Goal: Information Seeking & Learning: Learn about a topic

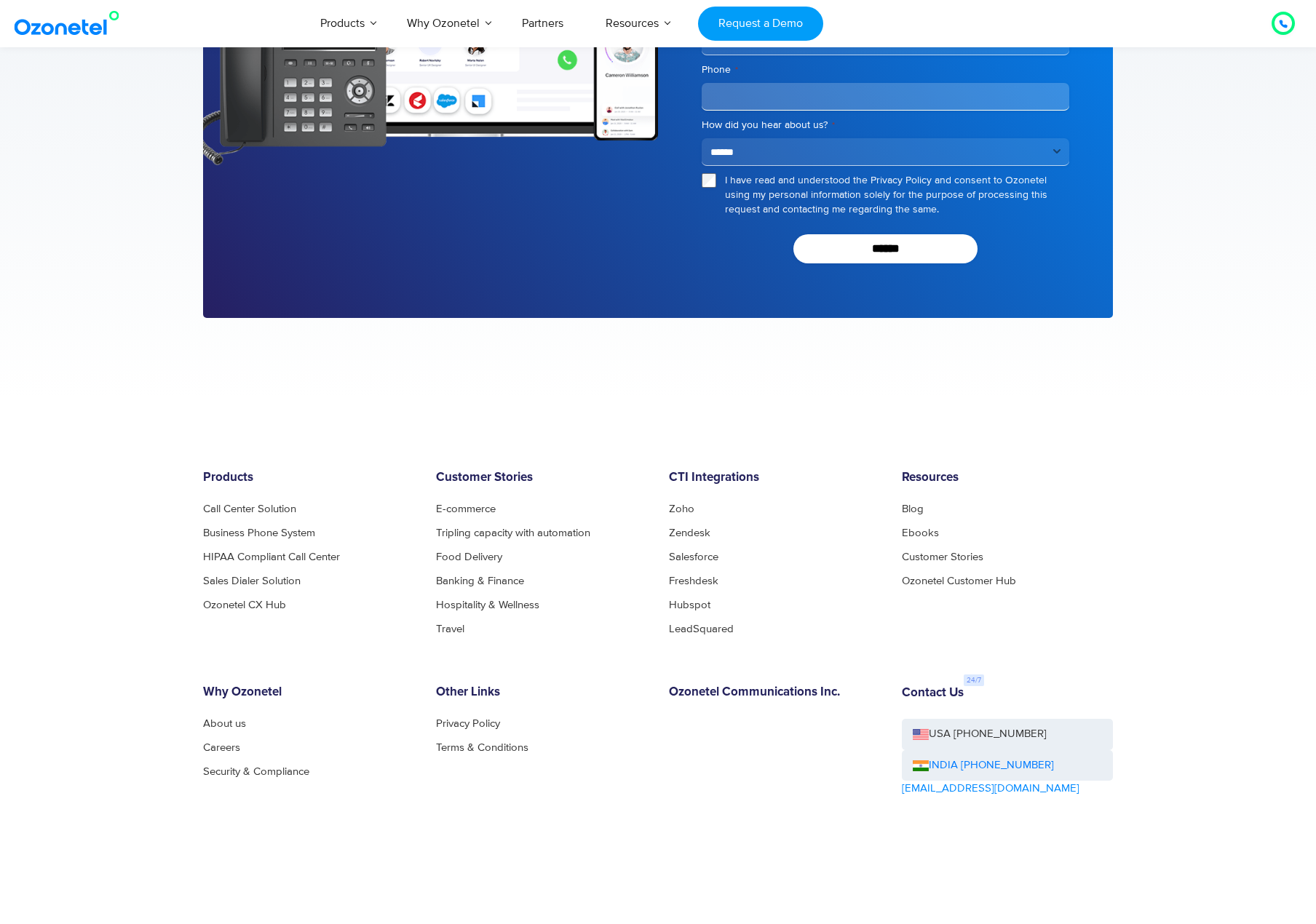
scroll to position [3185, 0]
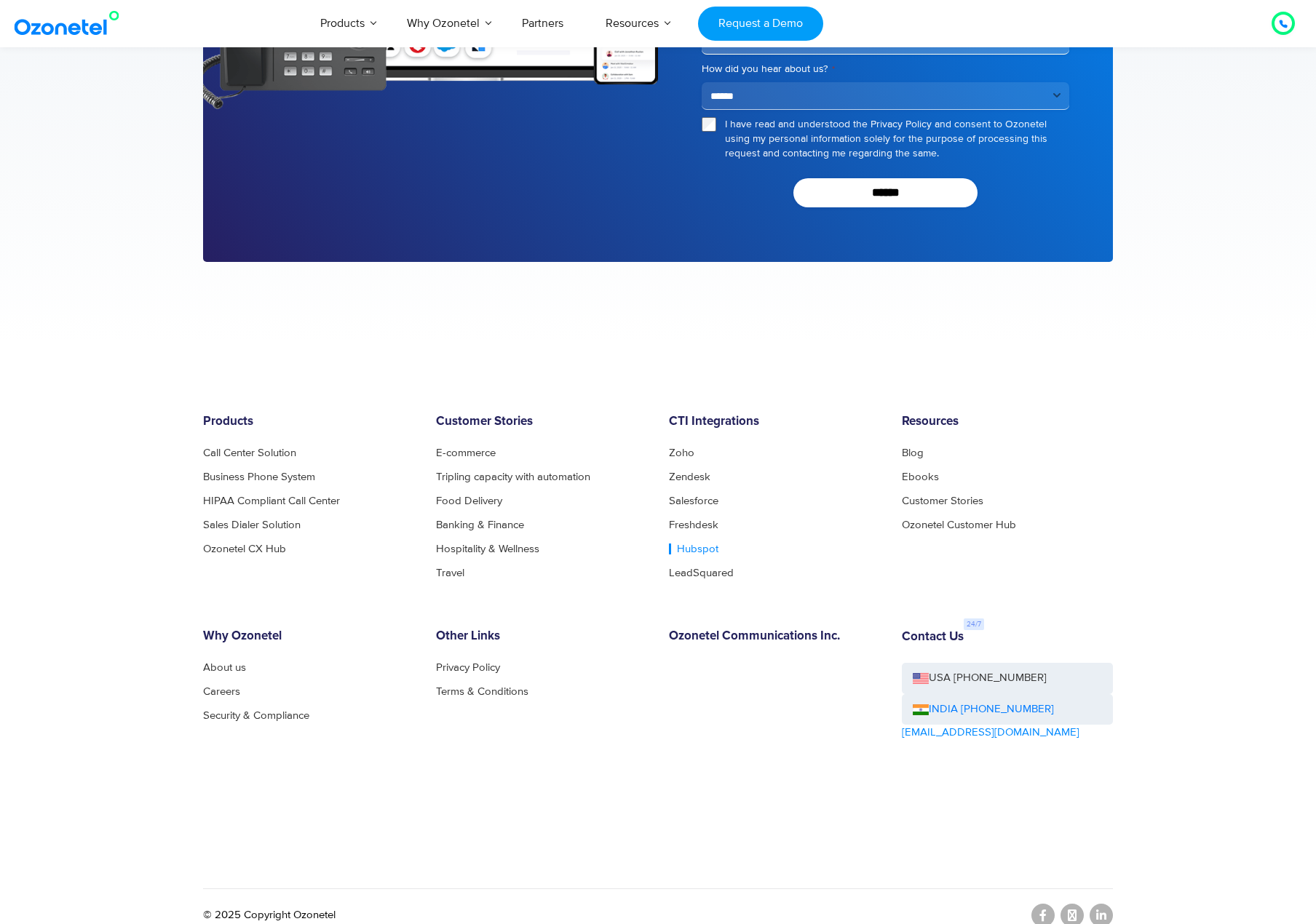
click at [676, 544] on link "Hubspot" at bounding box center [694, 549] width 50 height 11
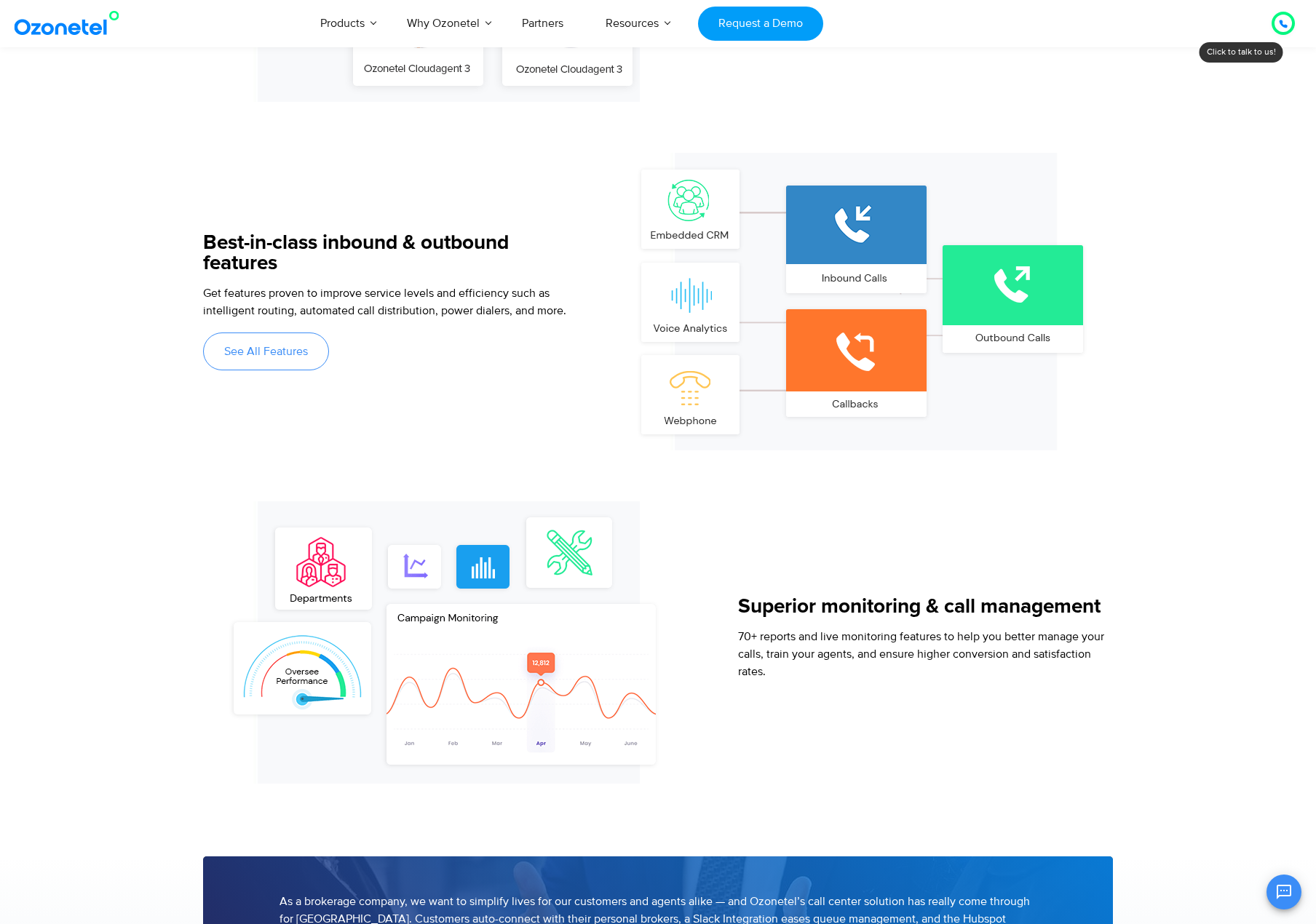
scroll to position [1237, 0]
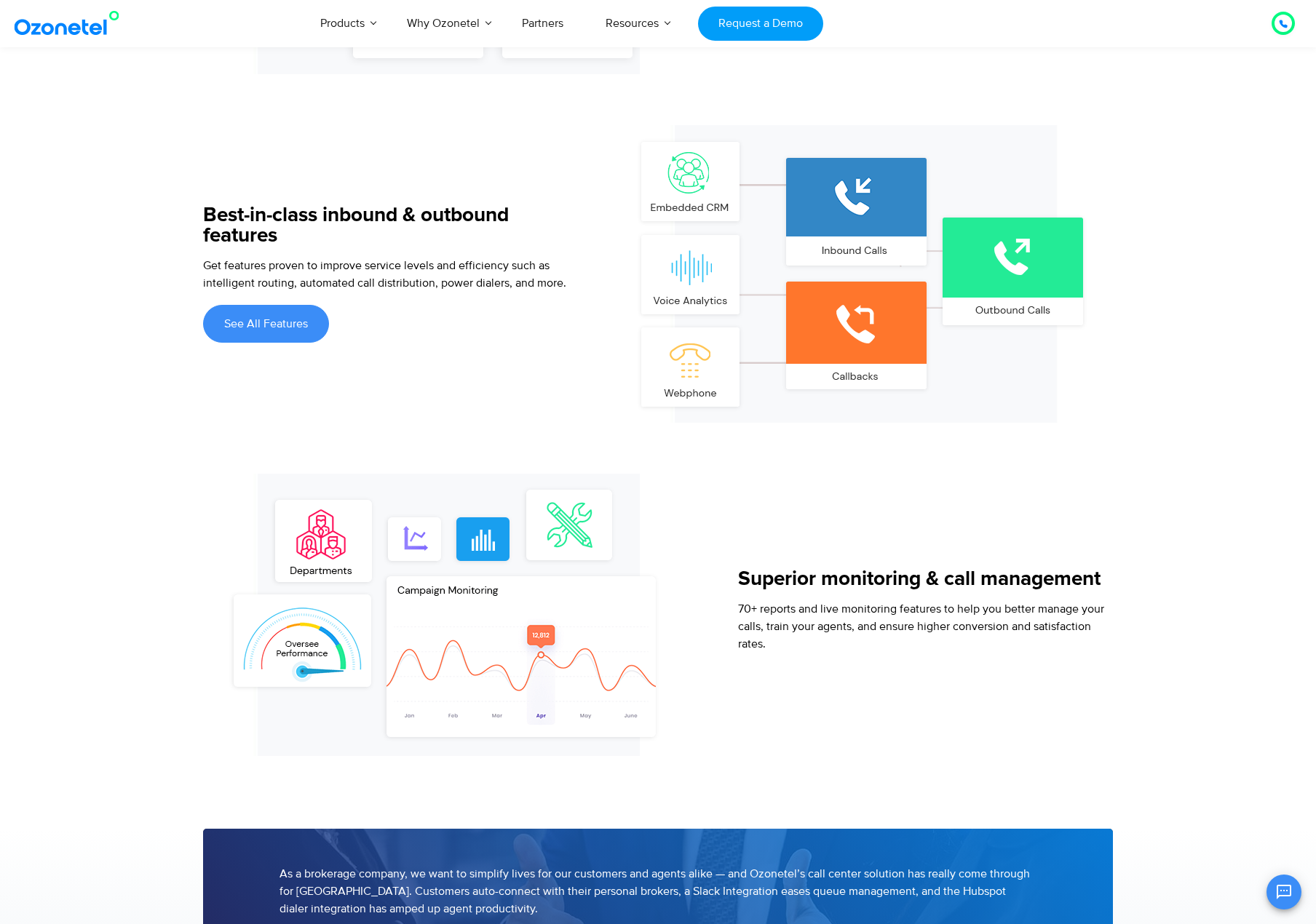
click at [284, 331] on link "See All Features" at bounding box center [266, 323] width 126 height 38
drag, startPoint x: 671, startPoint y: 450, endPoint x: 608, endPoint y: 475, distance: 67.8
click at [608, 475] on img at bounding box center [449, 615] width 462 height 282
click at [272, 318] on span "See All Features" at bounding box center [266, 323] width 83 height 11
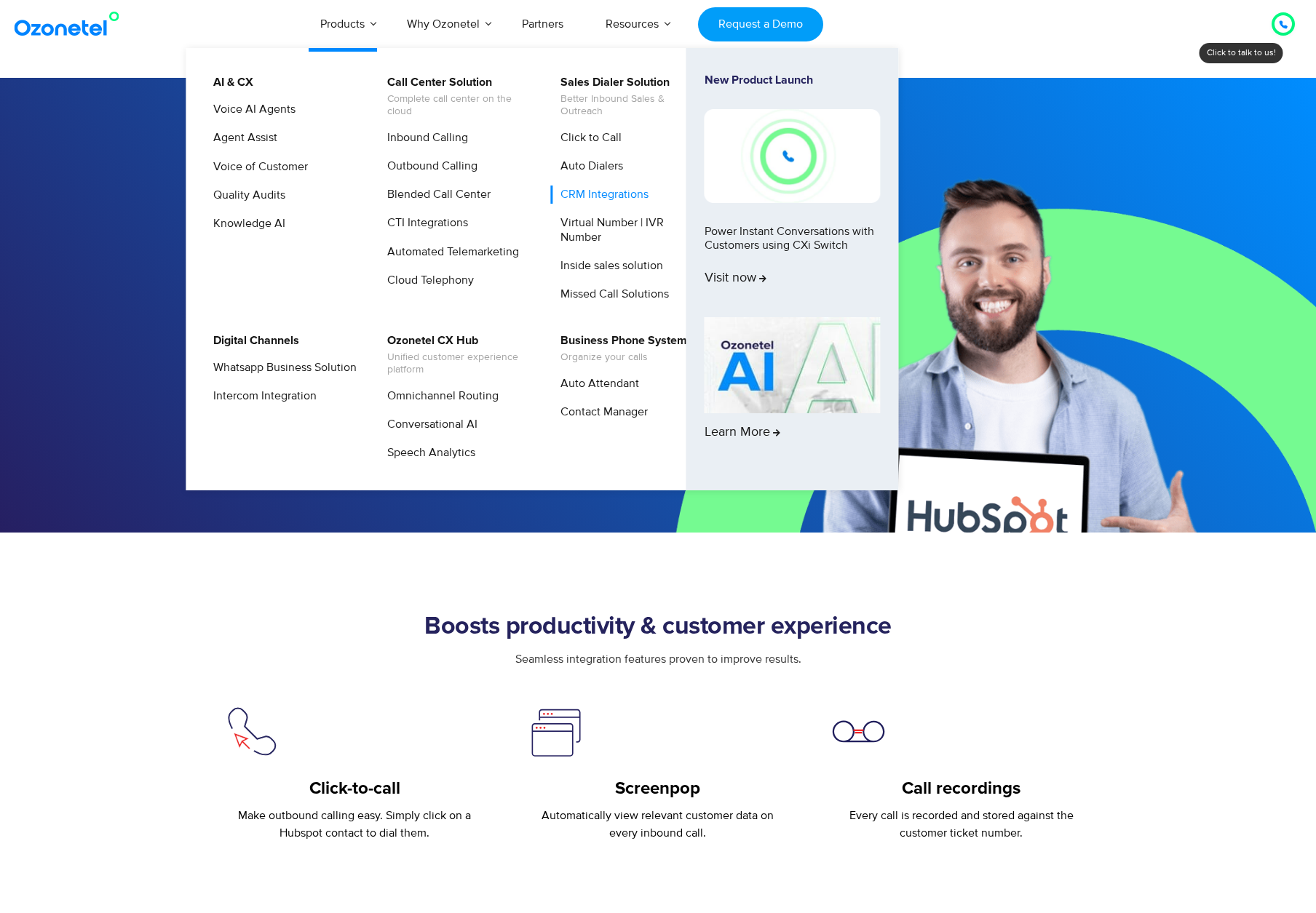
click at [632, 185] on link "CRM Integrations" at bounding box center [601, 194] width 100 height 18
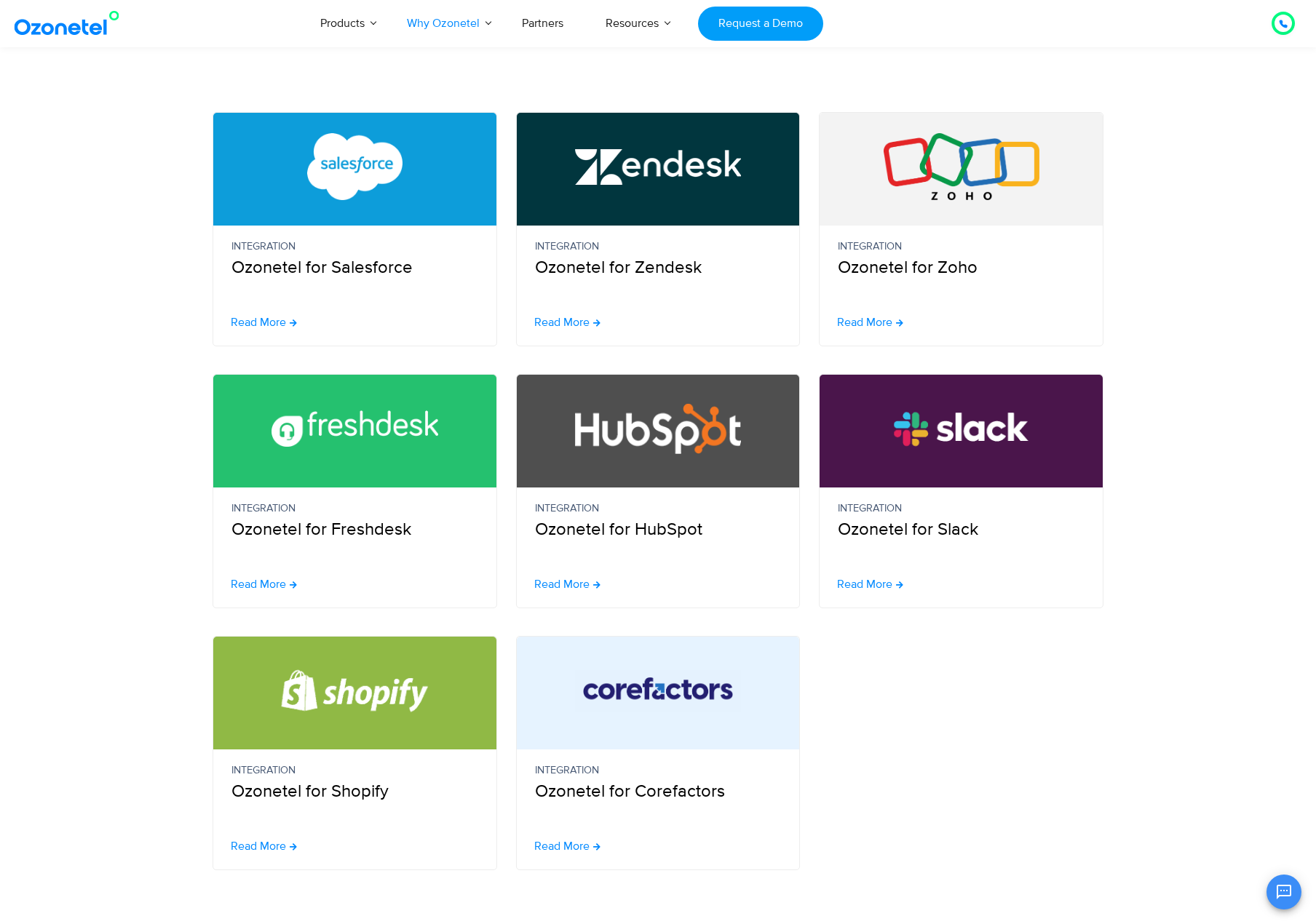
scroll to position [364, 0]
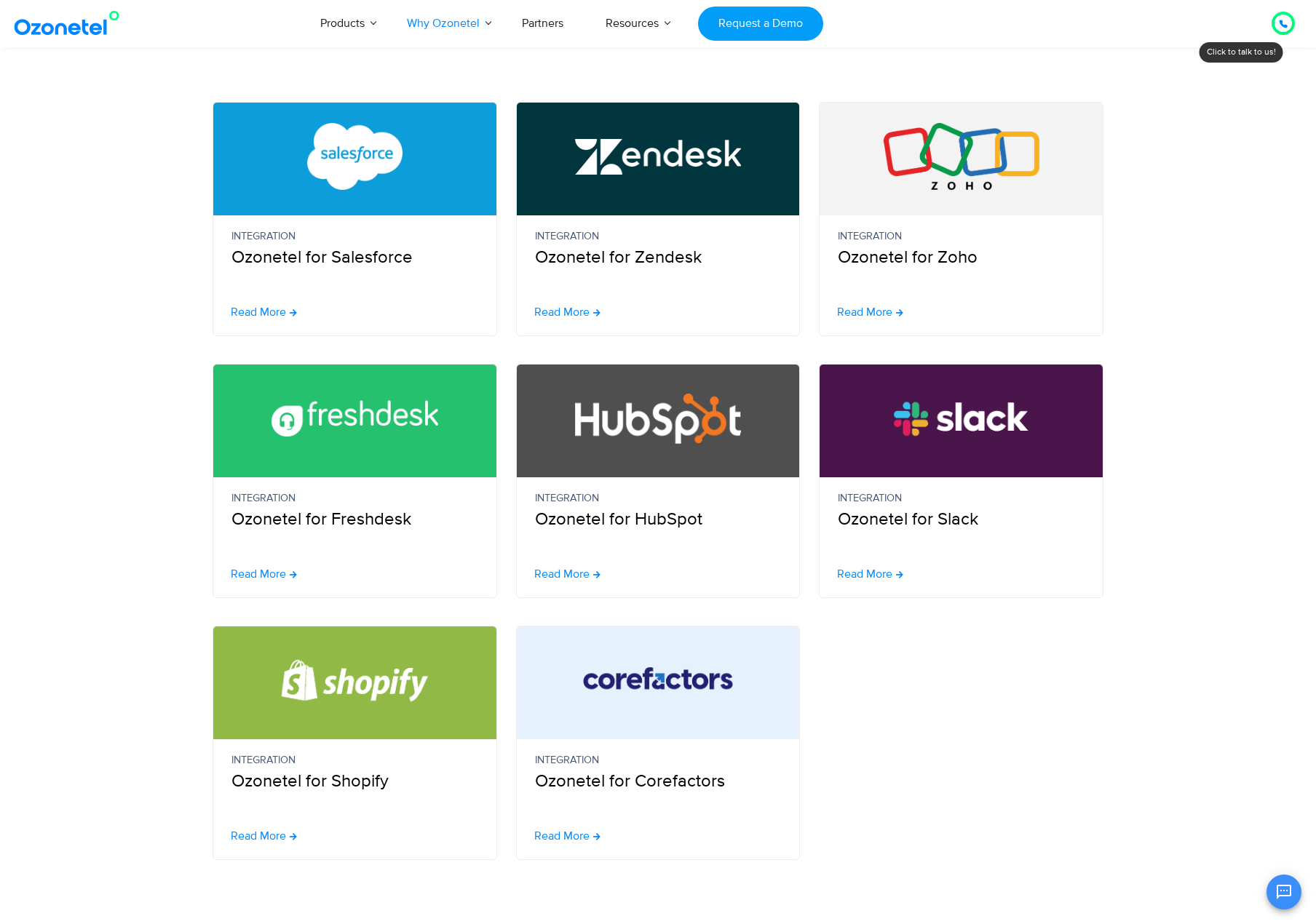
click at [715, 421] on img at bounding box center [658, 418] width 167 height 67
click at [568, 569] on span "Read More" at bounding box center [562, 573] width 55 height 11
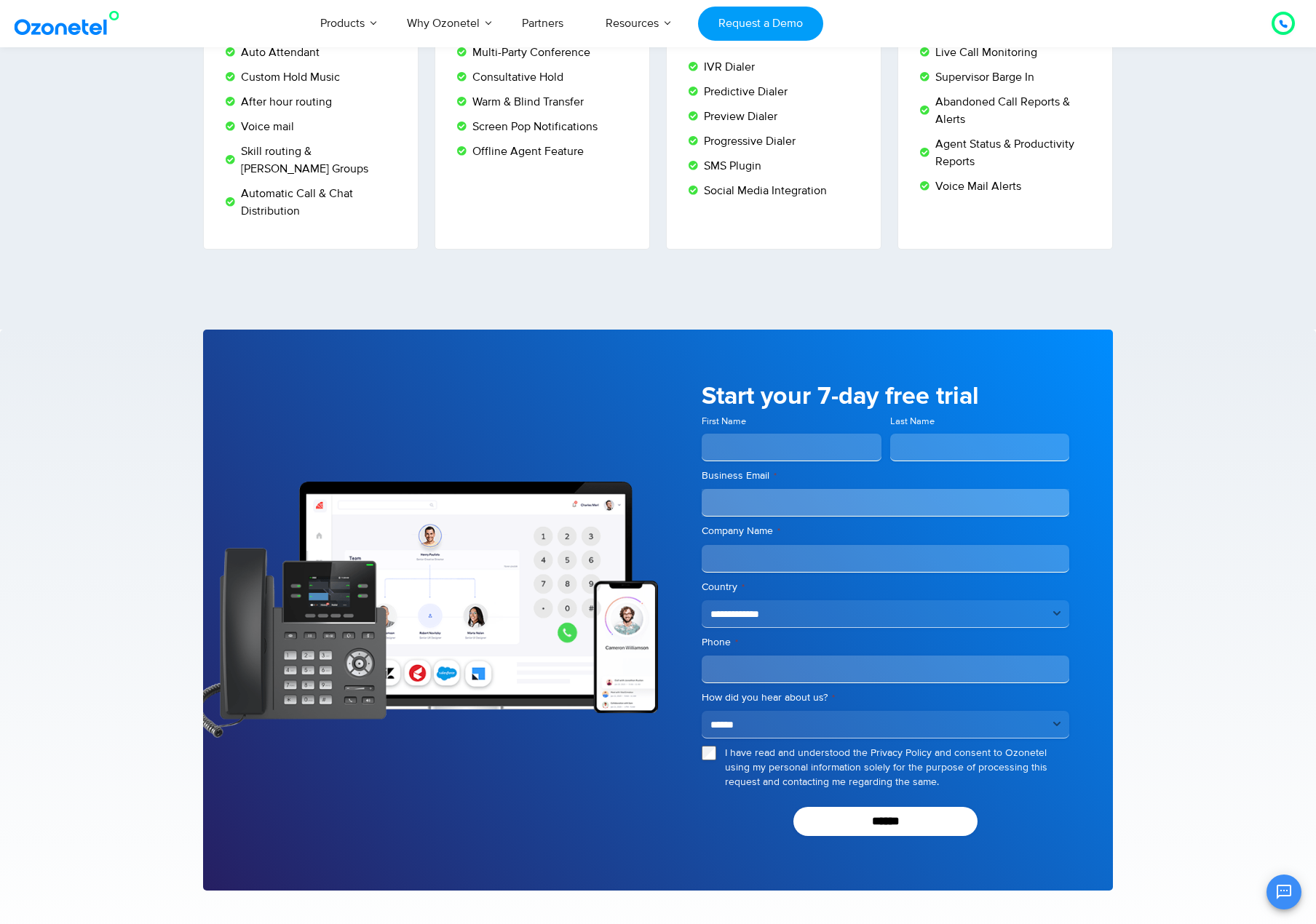
scroll to position [2765, 0]
